Goal: Task Accomplishment & Management: Manage account settings

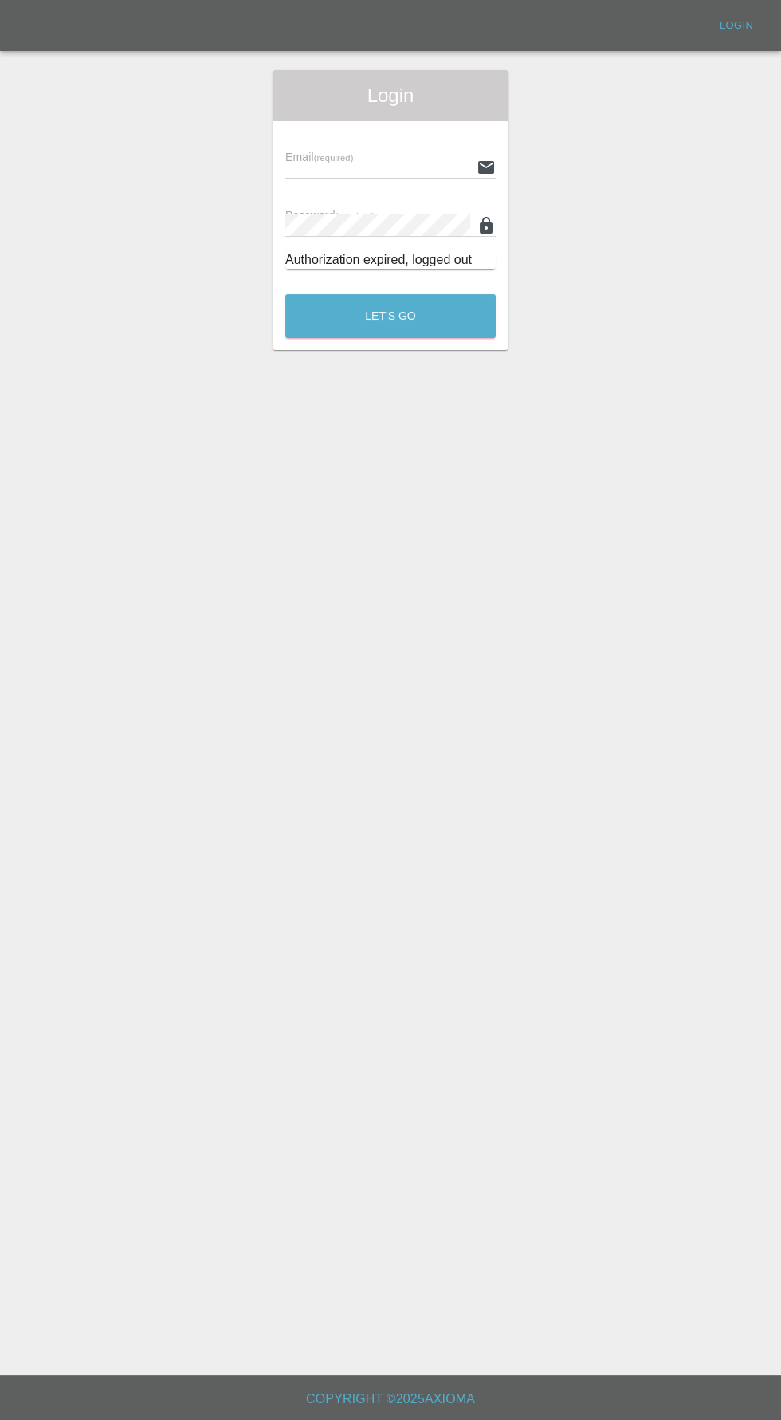
click at [398, 163] on input "text" at bounding box center [377, 166] width 185 height 23
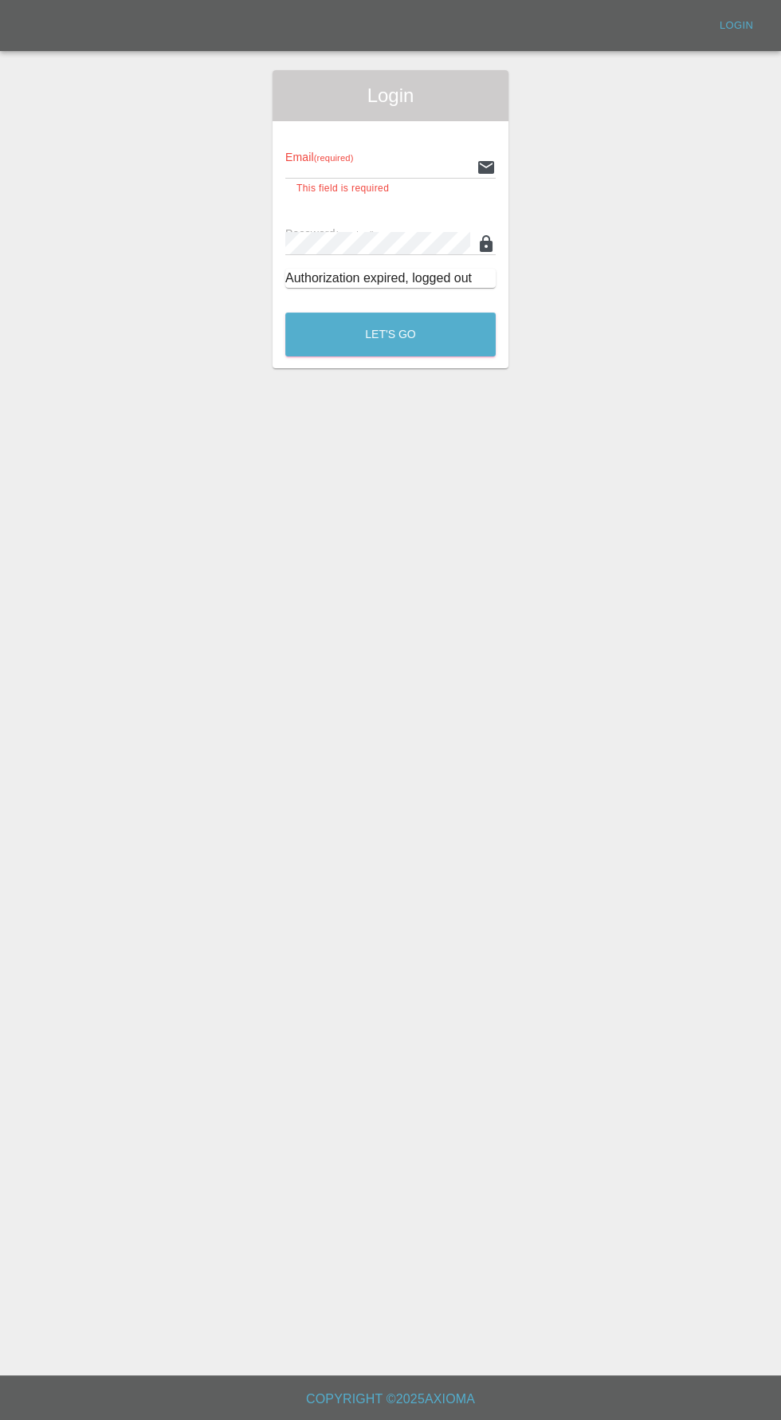
type input "[EMAIL_ADDRESS][DOMAIN_NAME]"
click at [285, 313] on button "Let's Go" at bounding box center [390, 335] width 210 height 44
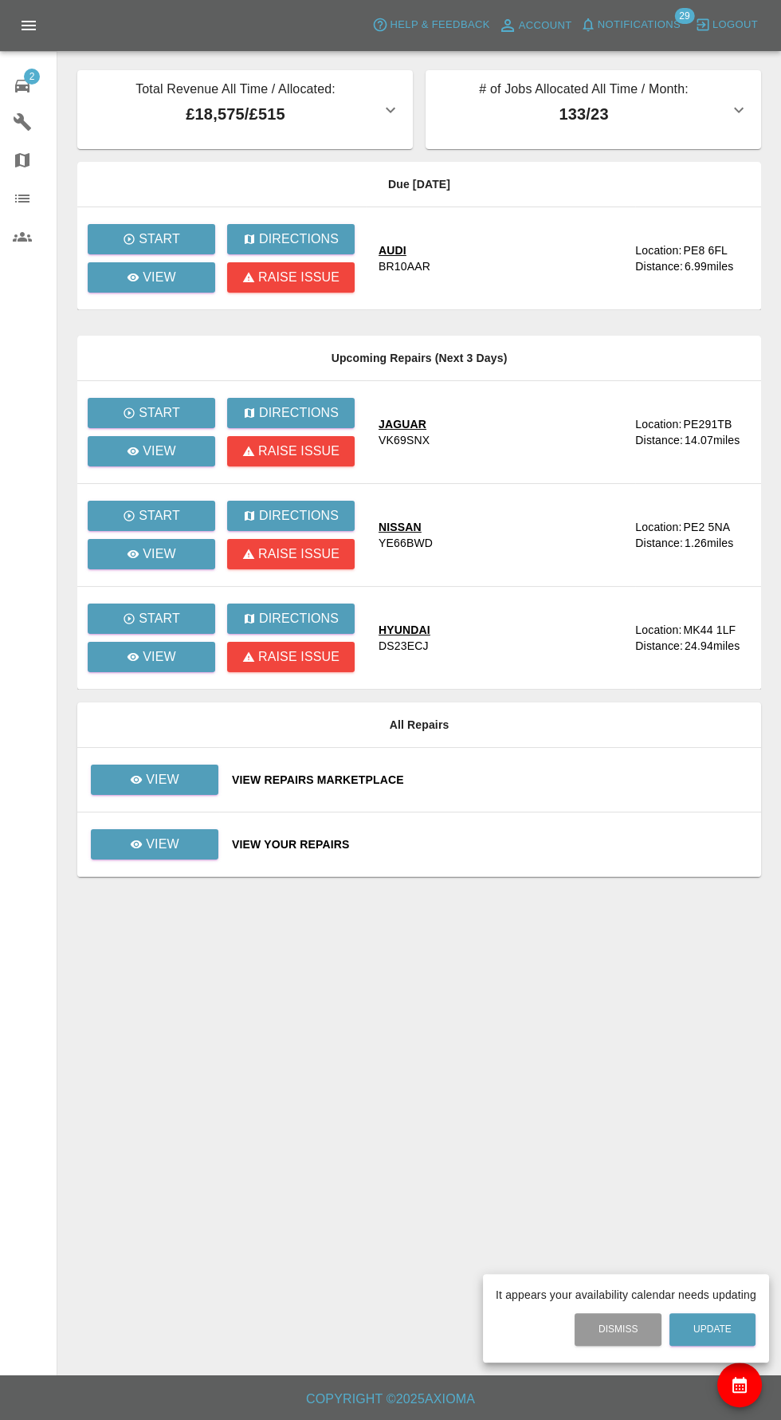
click at [175, 305] on div at bounding box center [390, 710] width 781 height 1420
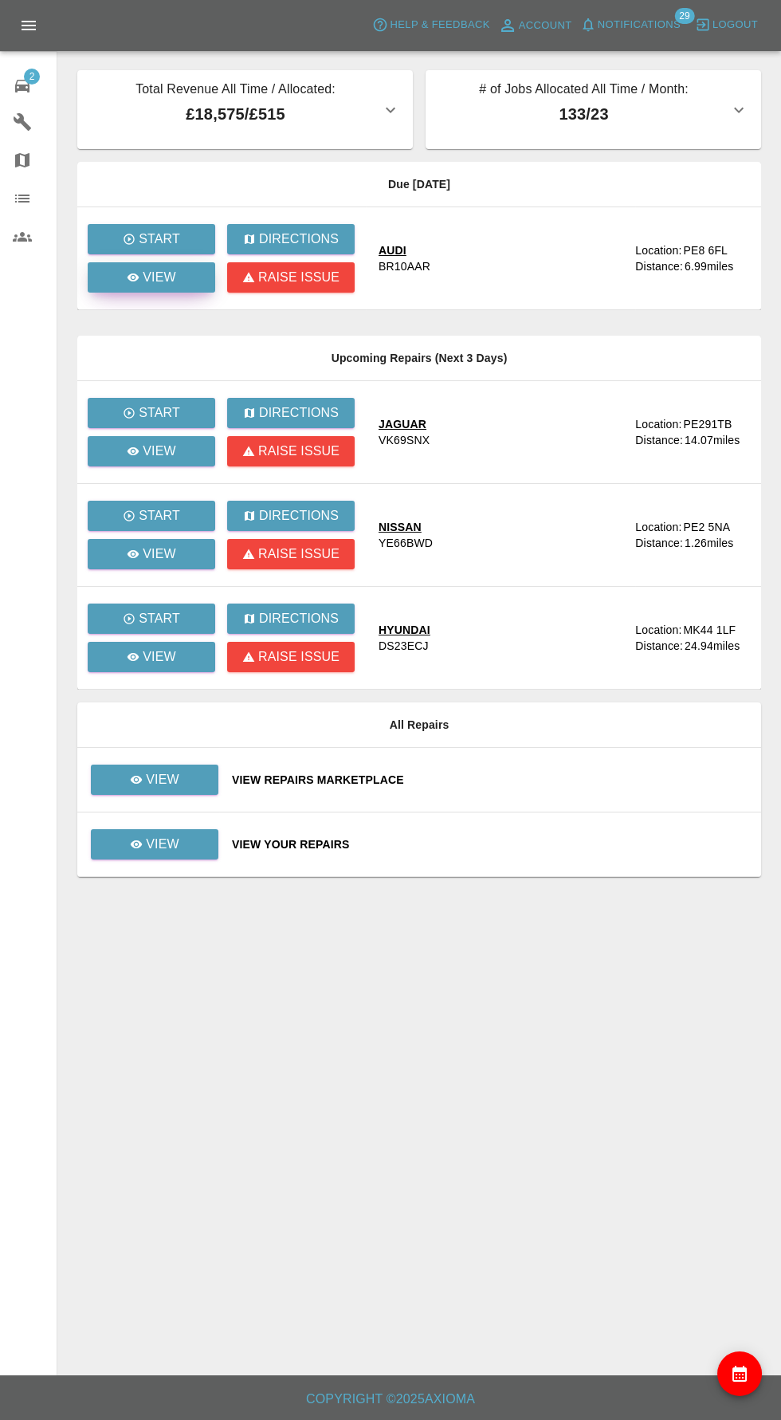
click at [177, 291] on link "View" at bounding box center [152, 277] width 128 height 30
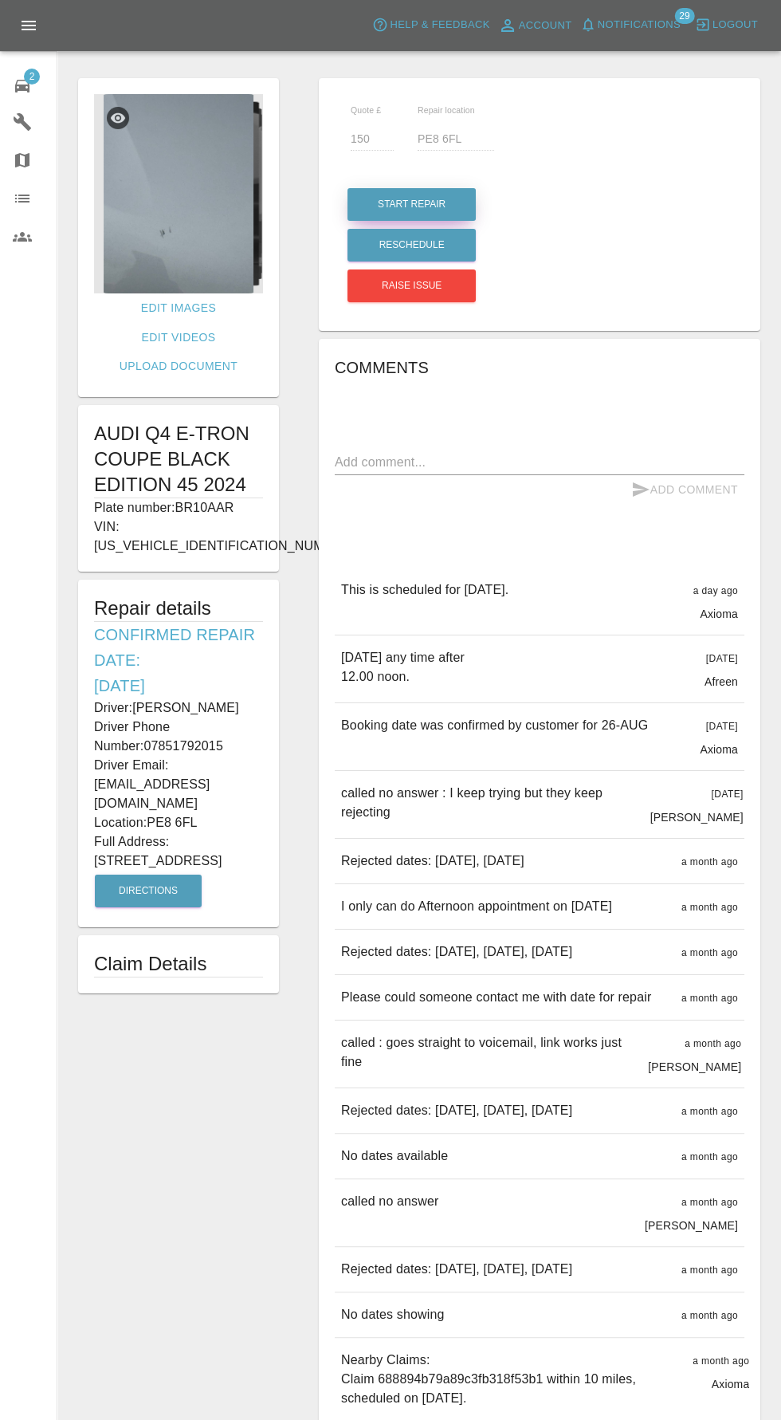
click at [410, 204] on button "Start Repair" at bounding box center [412, 204] width 128 height 33
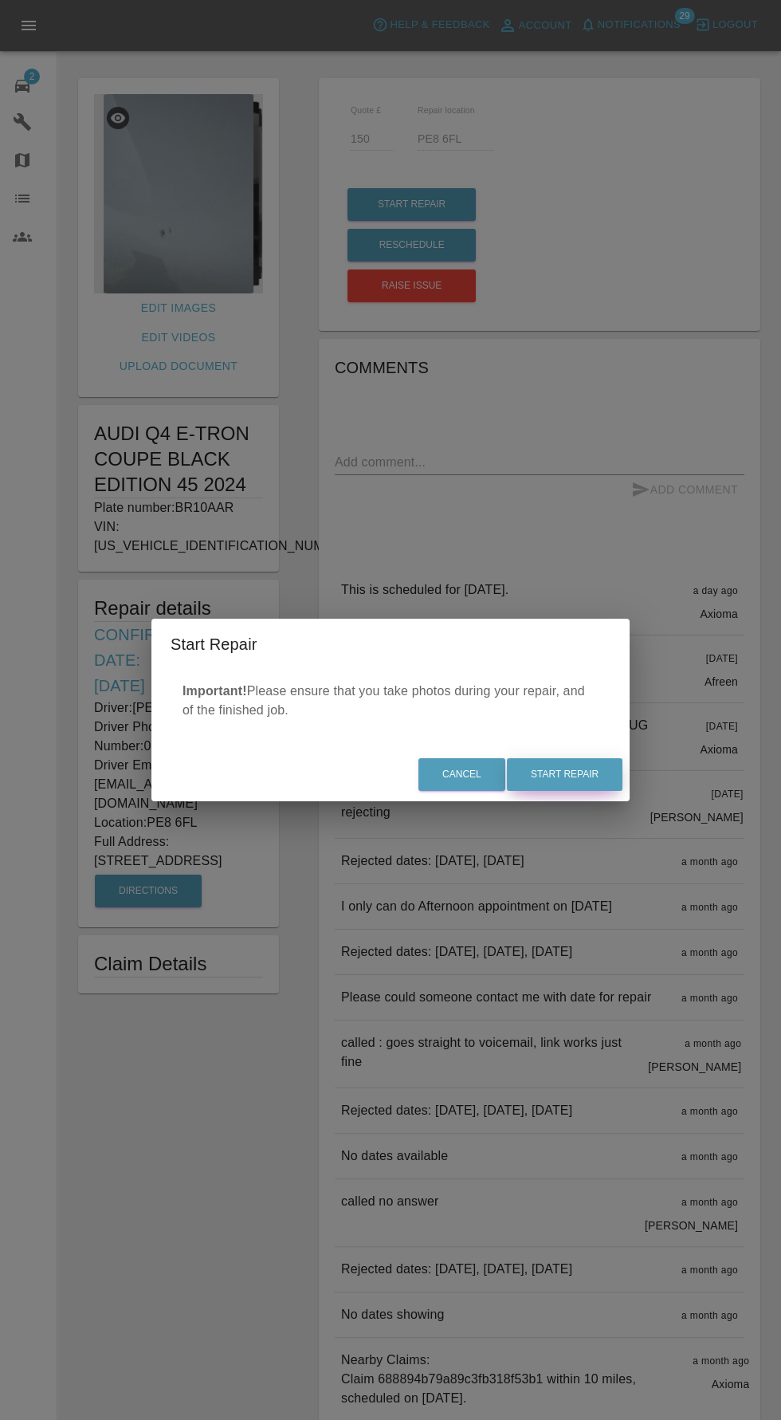
click at [580, 774] on button "Start Repair" at bounding box center [565, 774] width 116 height 33
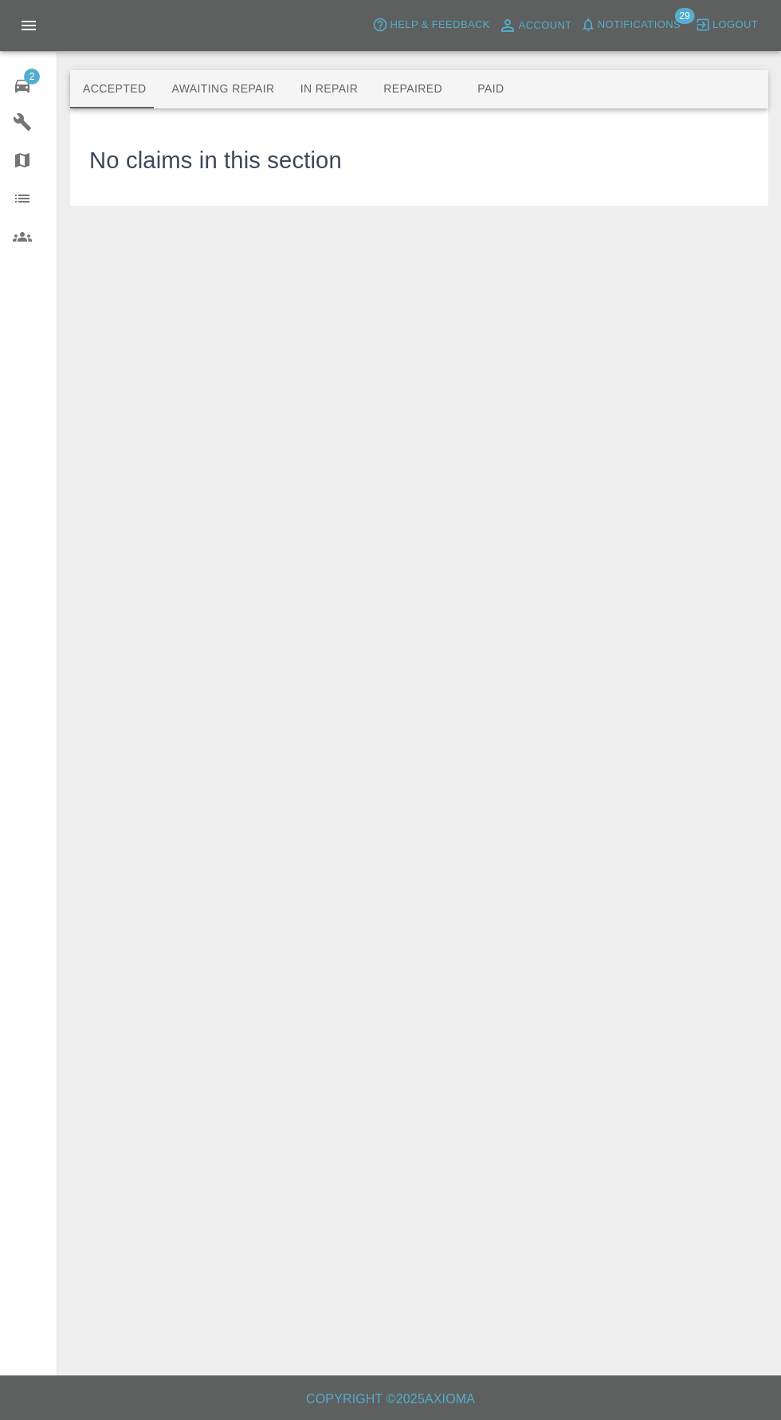
click at [660, 30] on span "Notifications" at bounding box center [639, 25] width 83 height 18
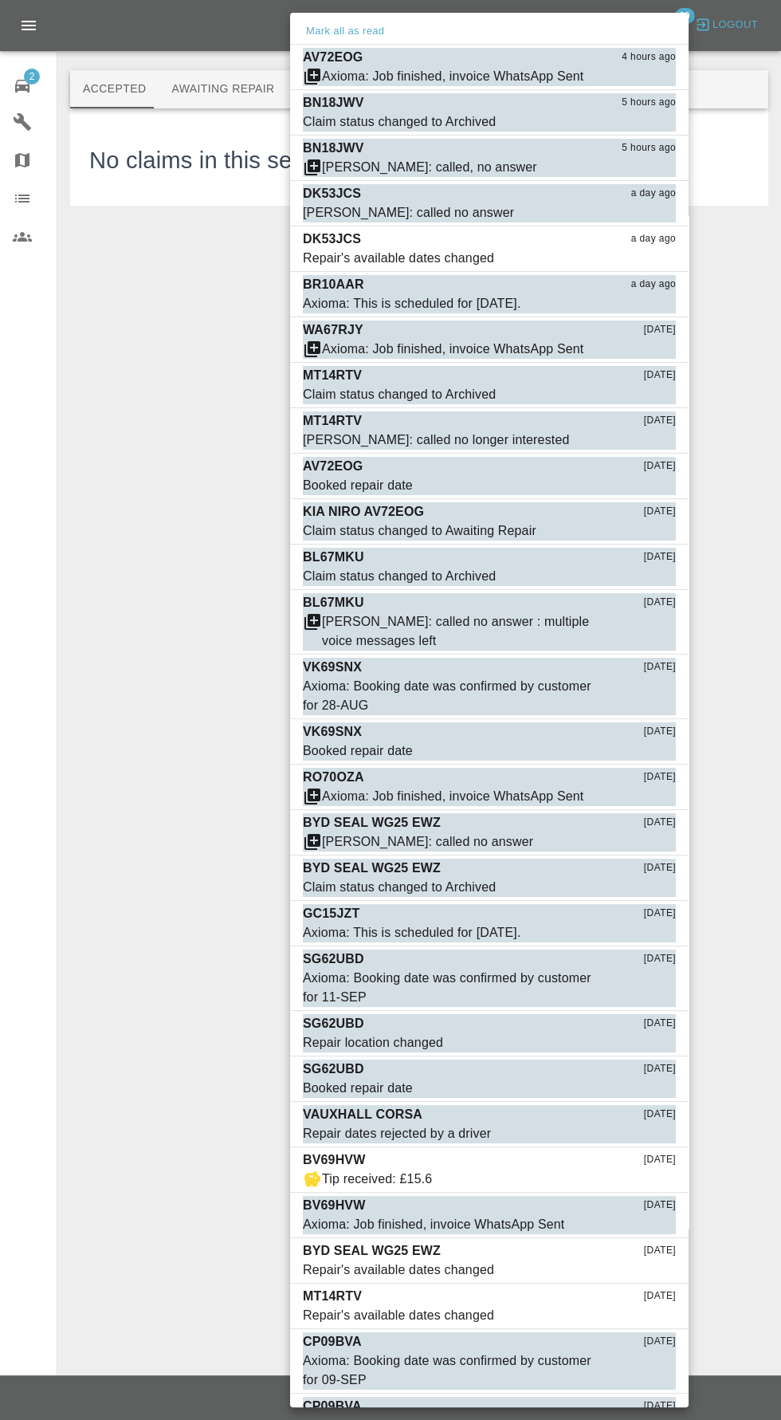
click at [34, 68] on div at bounding box center [390, 710] width 781 height 1420
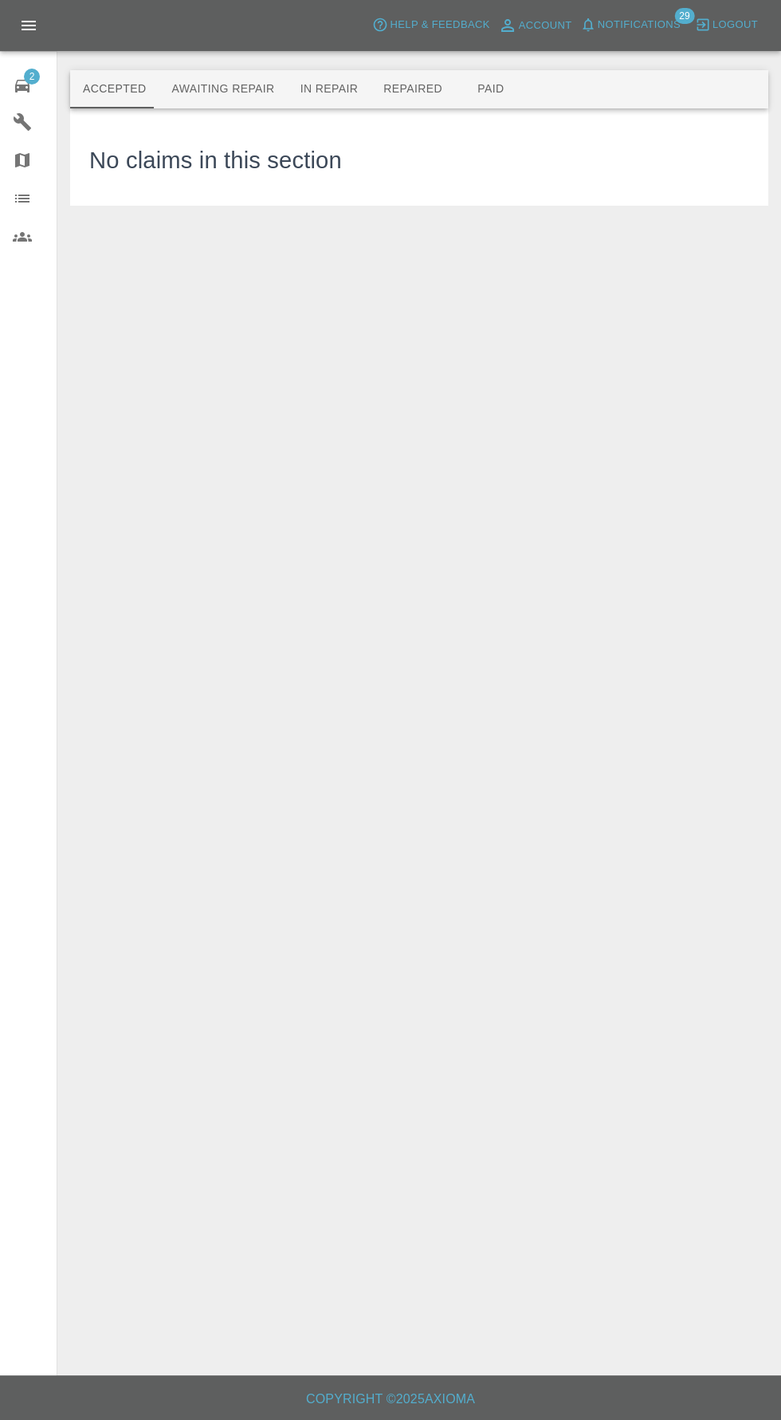
click at [31, 75] on span "2" at bounding box center [32, 77] width 16 height 16
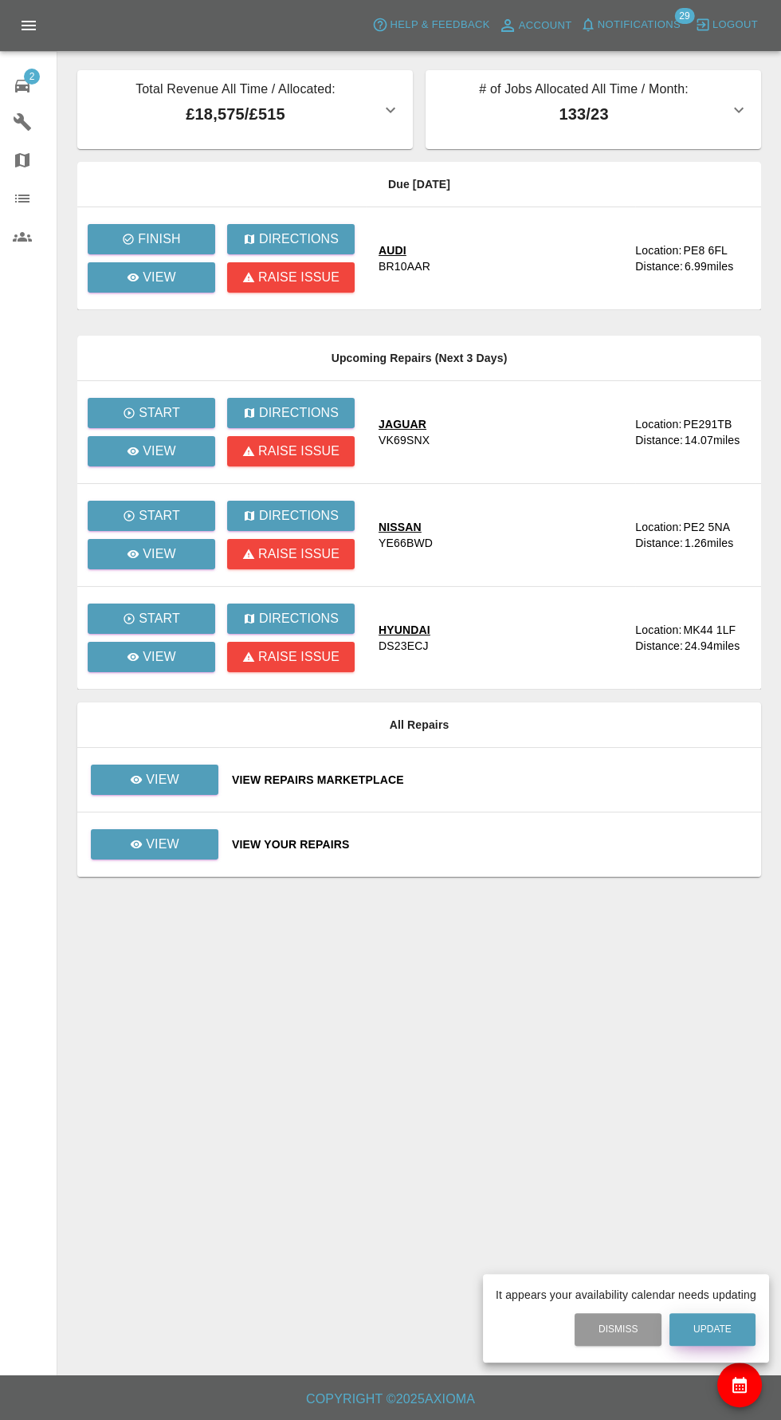
click at [714, 1329] on button "Update" at bounding box center [713, 1329] width 86 height 33
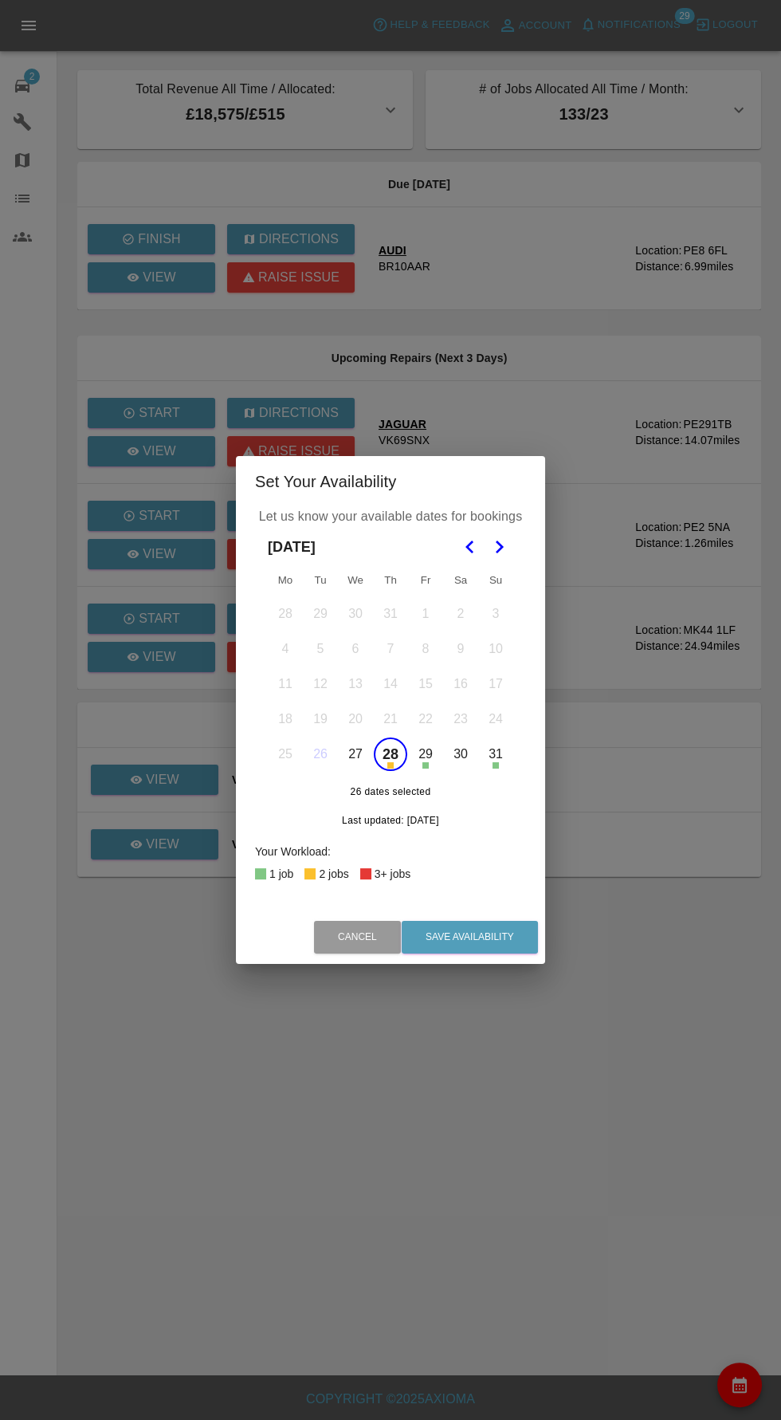
click at [388, 754] on button "28" at bounding box center [390, 753] width 33 height 33
click at [500, 551] on icon "Go to the Next Month" at bounding box center [498, 546] width 19 height 19
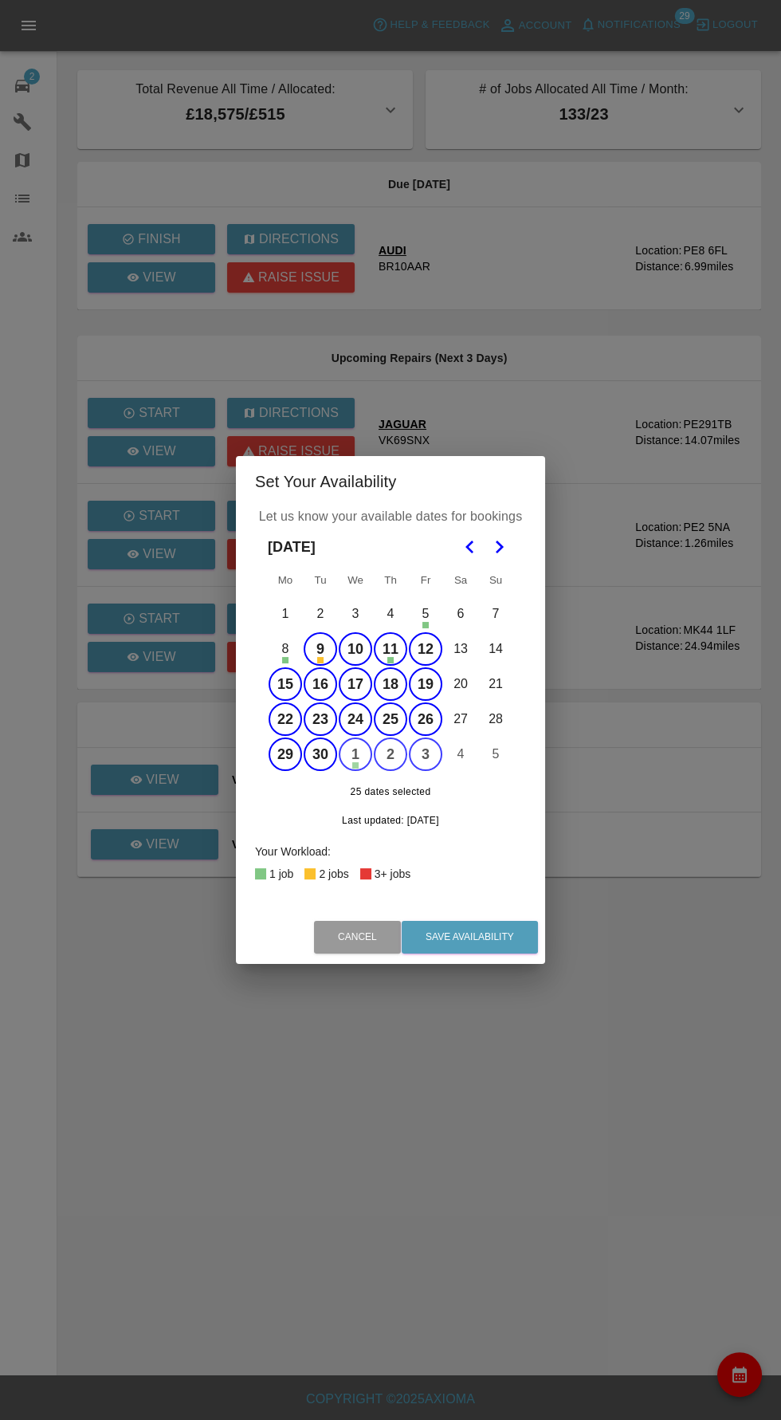
click at [320, 649] on button "9" at bounding box center [320, 648] width 33 height 33
click at [350, 651] on button "10" at bounding box center [355, 648] width 33 height 33
click at [384, 647] on button "11" at bounding box center [390, 648] width 33 height 33
click at [425, 649] on button "12" at bounding box center [425, 648] width 33 height 33
click at [355, 754] on button "1" at bounding box center [355, 753] width 33 height 33
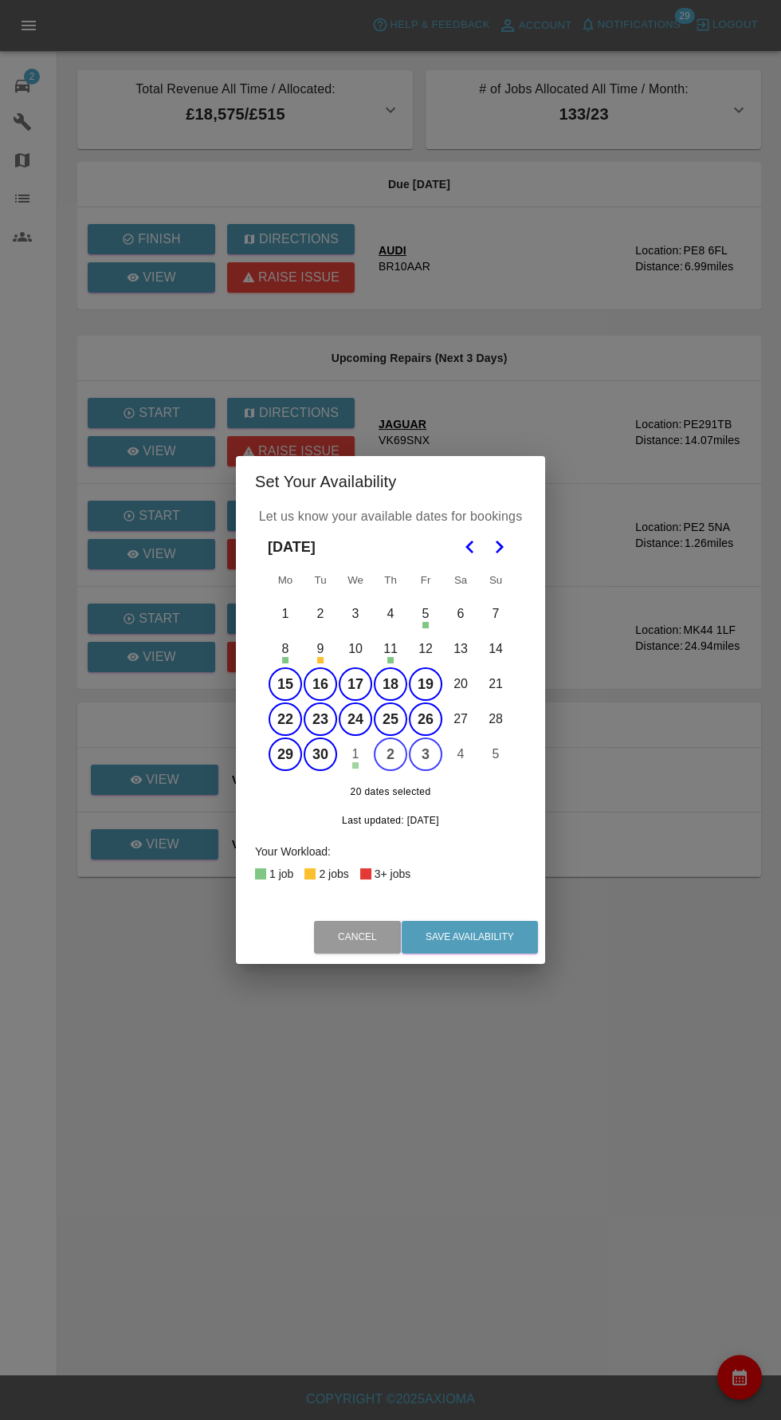
click at [497, 547] on icon "Go to the Next Month" at bounding box center [498, 546] width 19 height 19
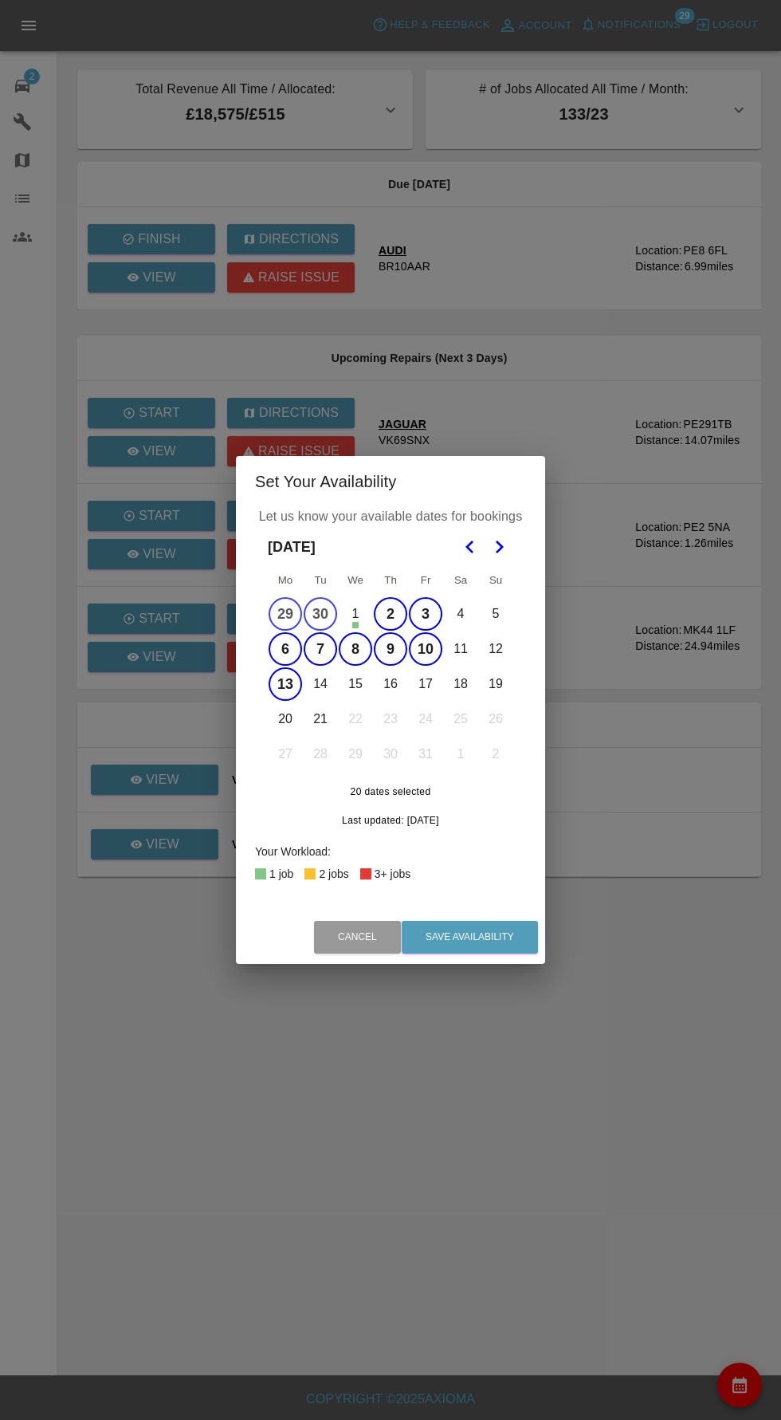
click at [459, 536] on button "Go to the Previous Month" at bounding box center [470, 547] width 29 height 29
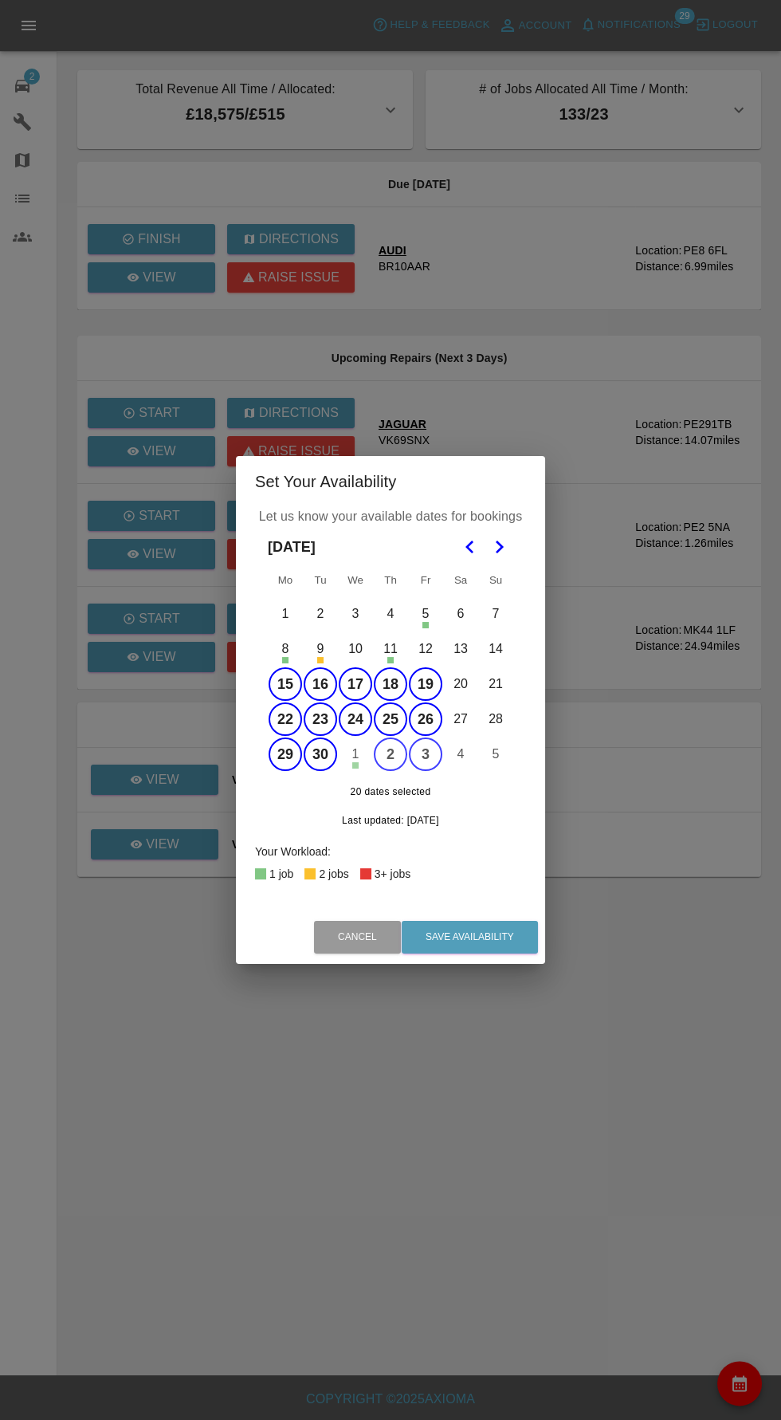
click at [499, 547] on icon "Go to the Next Month" at bounding box center [498, 546] width 19 height 19
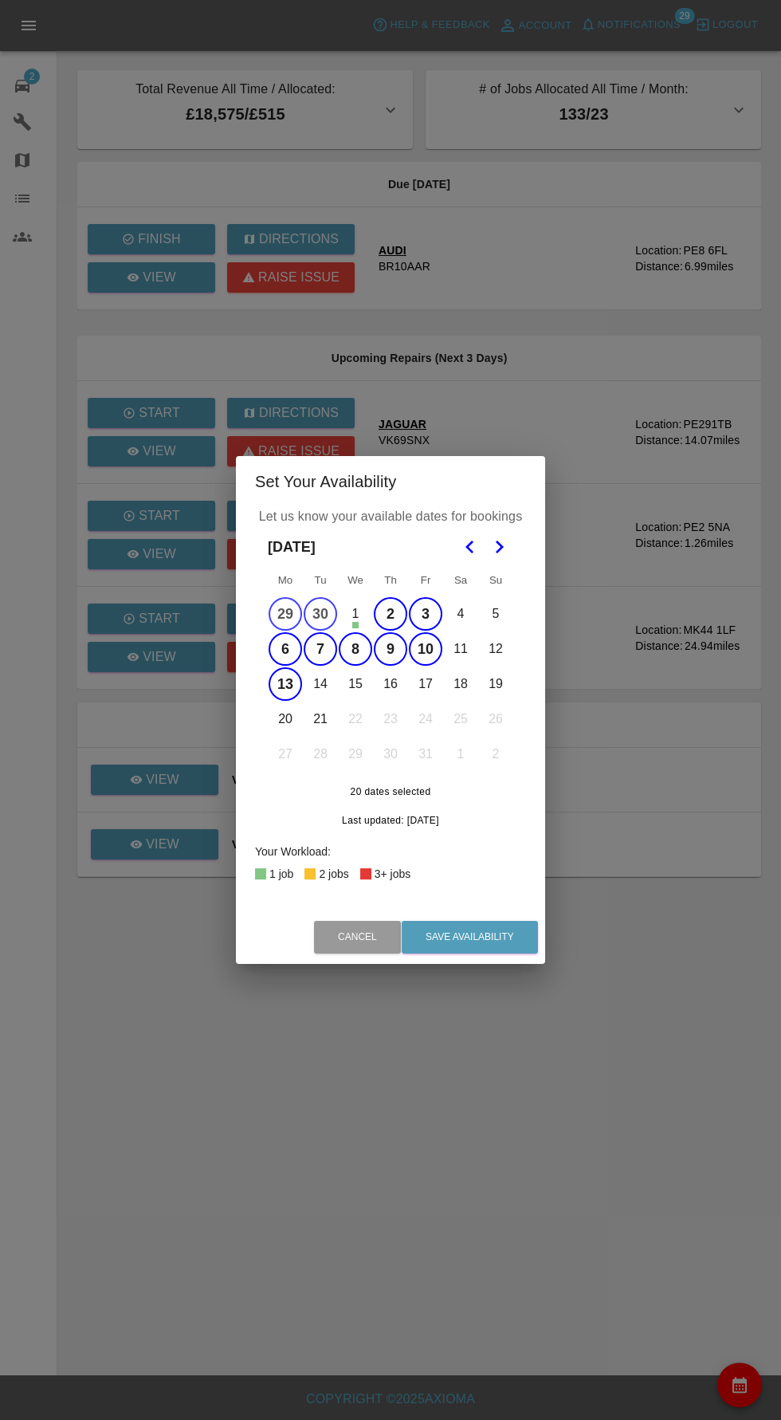
click at [319, 683] on button "14" at bounding box center [320, 683] width 33 height 33
click at [320, 683] on button "14" at bounding box center [320, 683] width 33 height 33
click at [389, 683] on button "16" at bounding box center [390, 683] width 33 height 33
click at [320, 683] on button "14" at bounding box center [320, 683] width 33 height 33
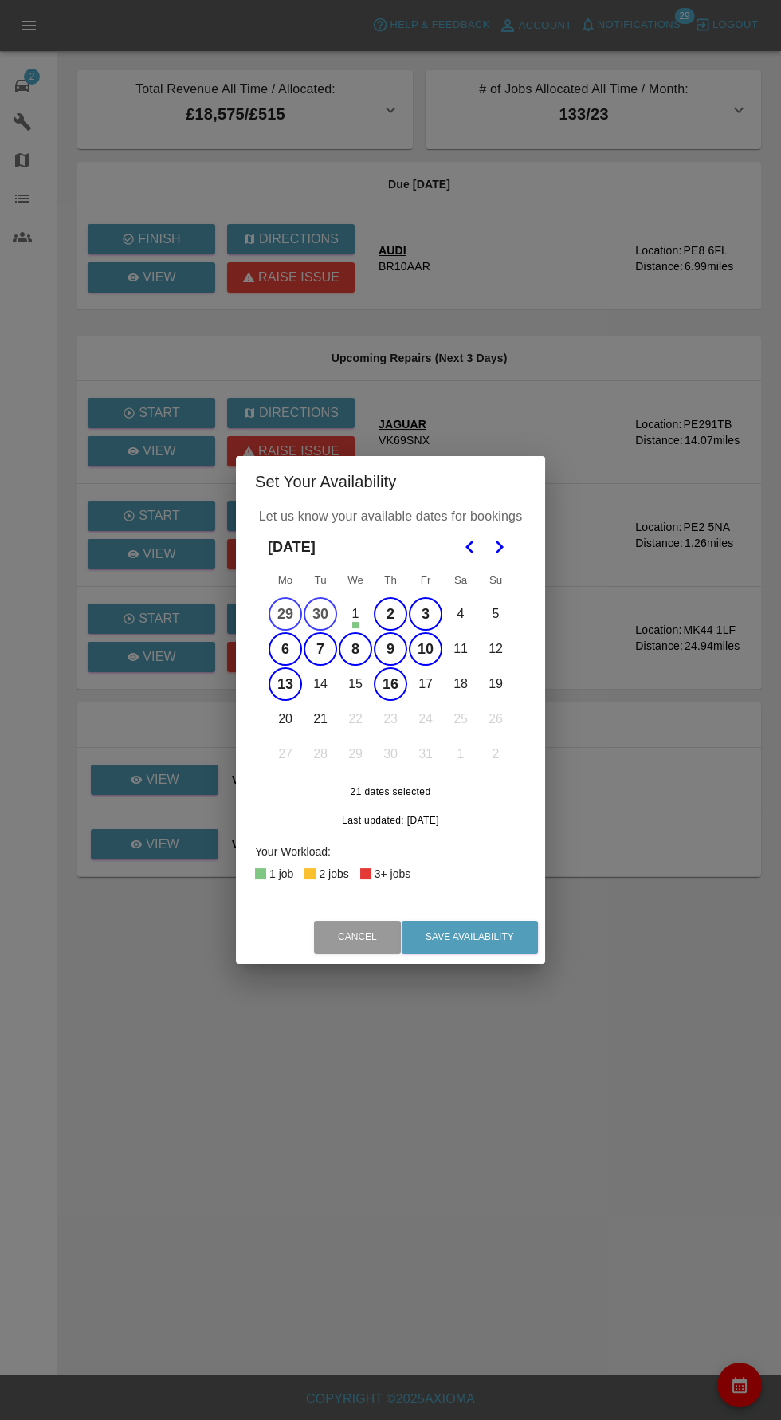
click at [317, 682] on button "14" at bounding box center [320, 683] width 33 height 33
click at [349, 690] on button "15" at bounding box center [355, 683] width 33 height 33
click at [425, 683] on button "17" at bounding box center [425, 683] width 33 height 33
click at [284, 719] on button "20" at bounding box center [285, 718] width 33 height 33
click at [320, 686] on button "14" at bounding box center [320, 683] width 33 height 33
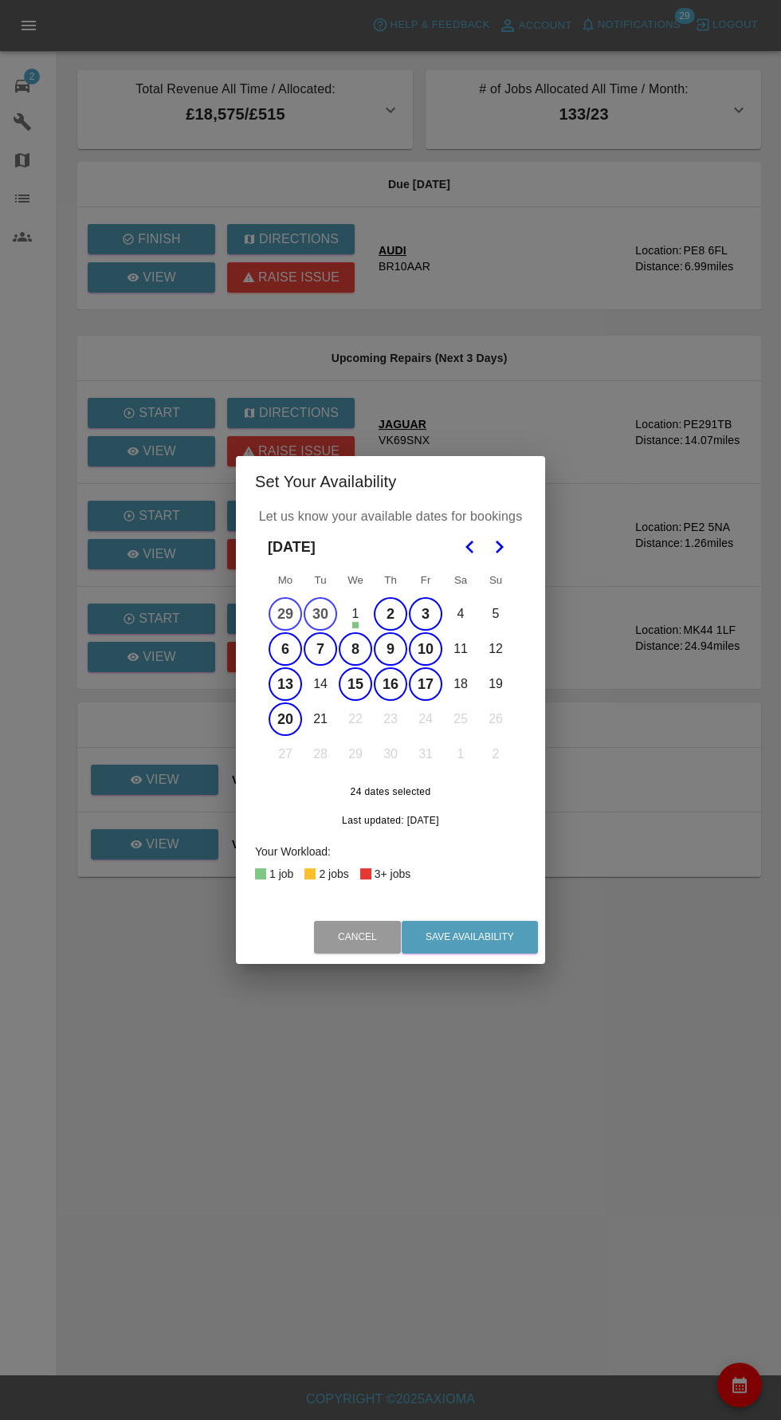
click at [320, 683] on button "14" at bounding box center [320, 683] width 33 height 33
click at [320, 718] on button "21" at bounding box center [320, 718] width 33 height 33
click at [466, 937] on button "Save Availability" at bounding box center [470, 937] width 136 height 33
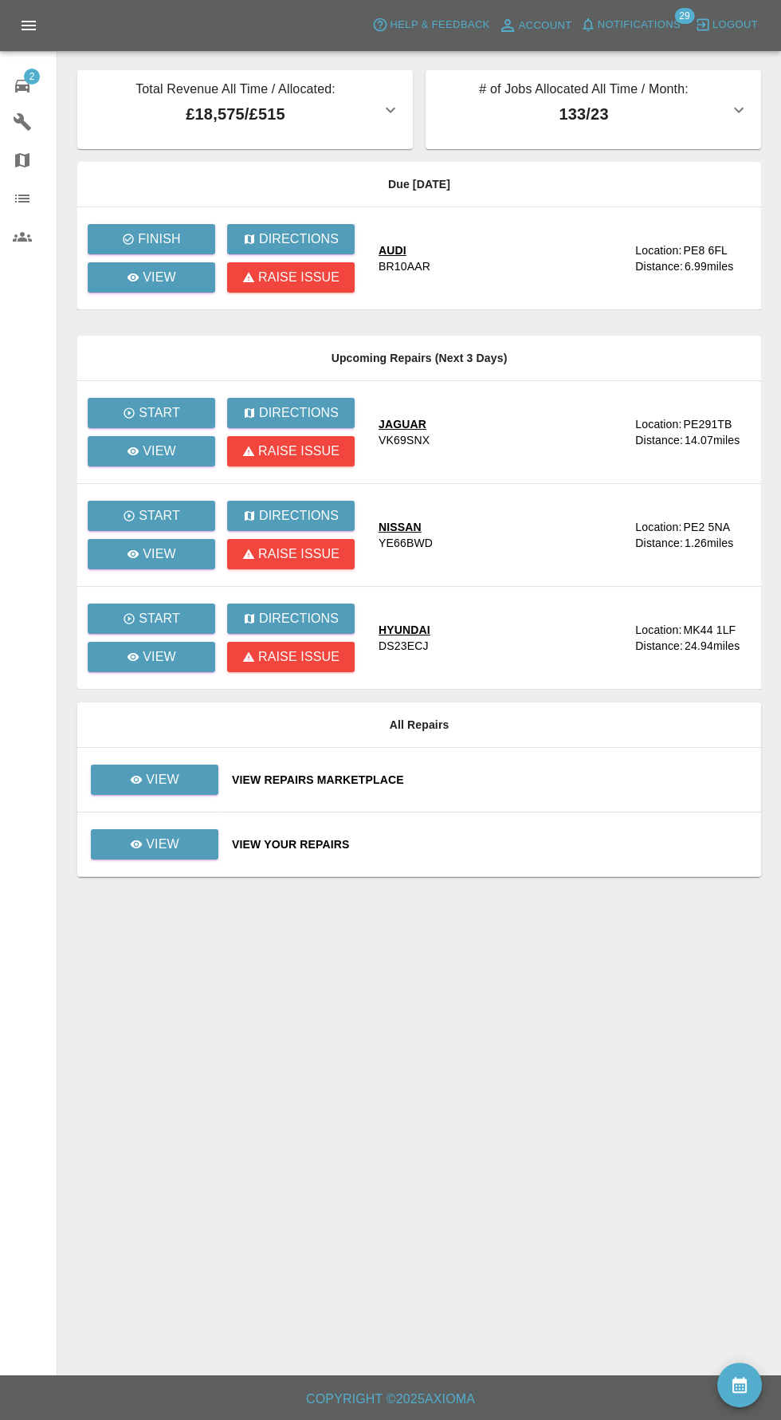
click at [657, 18] on span "Notifications" at bounding box center [639, 25] width 83 height 18
